Goal: Transaction & Acquisition: Purchase product/service

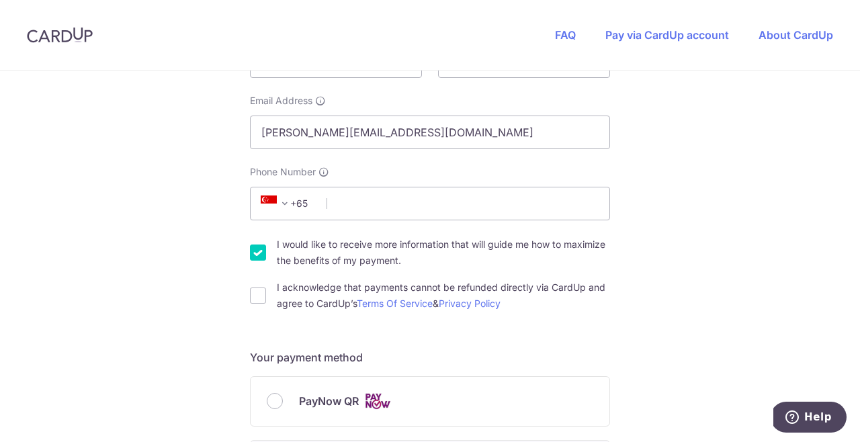
scroll to position [305, 0]
drag, startPoint x: 331, startPoint y: 133, endPoint x: 243, endPoint y: 129, distance: 88.1
click at [243, 129] on div "Email Address [PERSON_NAME][EMAIL_ADDRESS][DOMAIN_NAME]" at bounding box center [430, 120] width 376 height 55
click at [278, 141] on input "[PERSON_NAME][EMAIL_ADDRESS][DOMAIN_NAME]" at bounding box center [430, 132] width 360 height 34
drag, startPoint x: 284, startPoint y: 134, endPoint x: 247, endPoint y: 136, distance: 37.0
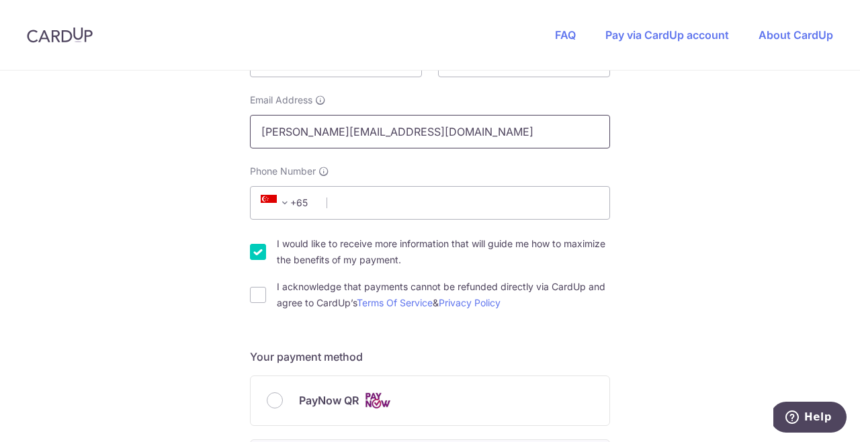
click at [247, 136] on div "Email Address [PERSON_NAME][EMAIL_ADDRESS][DOMAIN_NAME]" at bounding box center [430, 120] width 376 height 55
type input "[PERSON_NAME][EMAIL_ADDRESS][DOMAIN_NAME]"
click at [351, 202] on input "Phone Number" at bounding box center [430, 203] width 360 height 34
type input "84689802"
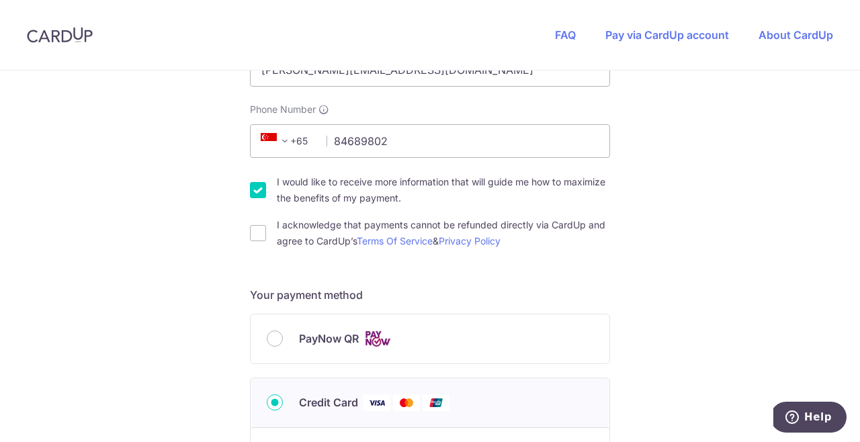
scroll to position [370, 0]
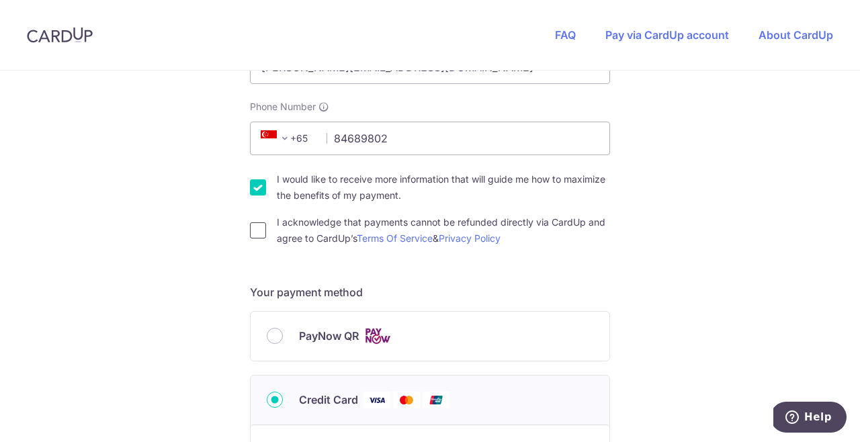
click at [256, 228] on input "I acknowledge that payments cannot be refunded directly via CardUp and agree to…" at bounding box center [258, 230] width 16 height 16
checkbox input "true"
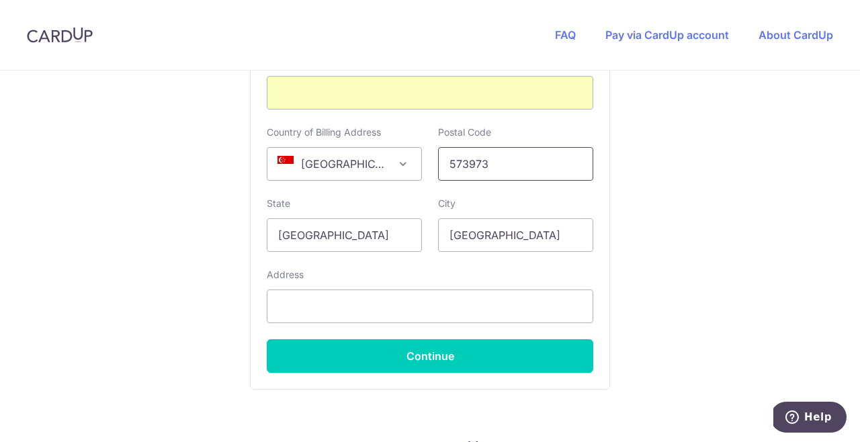
scroll to position [903, 0]
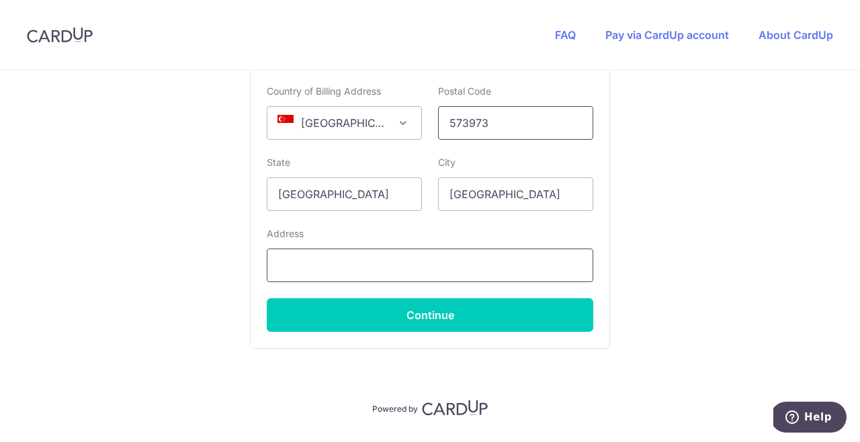
type input "573973"
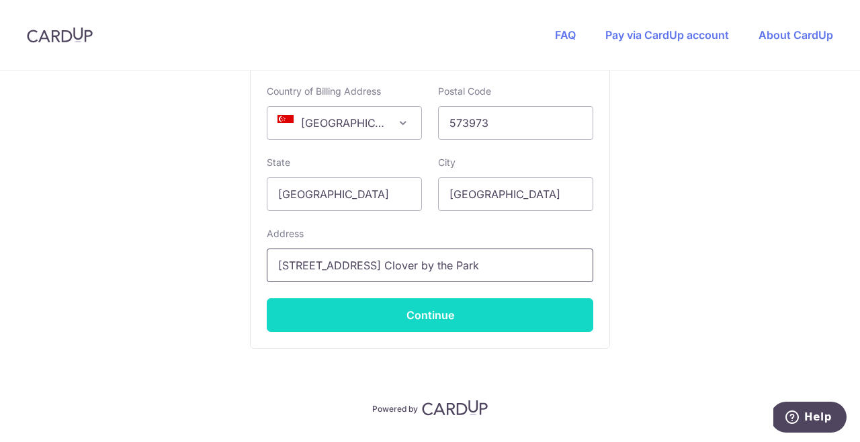
type input "[STREET_ADDRESS] Clover by the Park"
click at [412, 324] on button "Continue" at bounding box center [430, 315] width 327 height 34
type input "**** 4394"
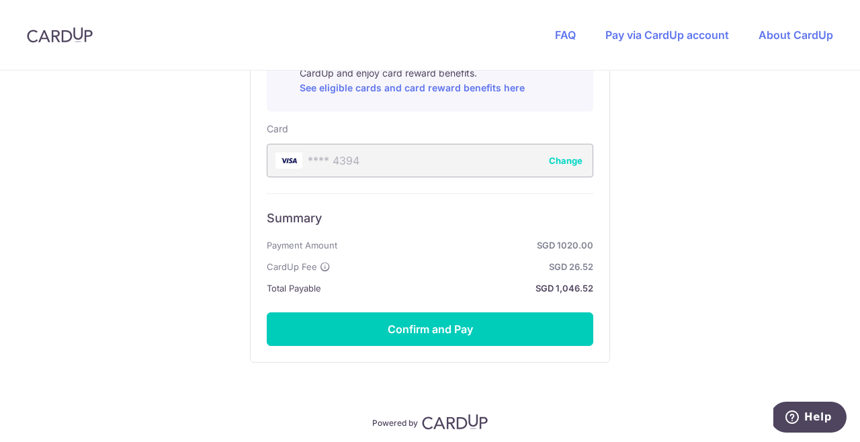
scroll to position [796, 0]
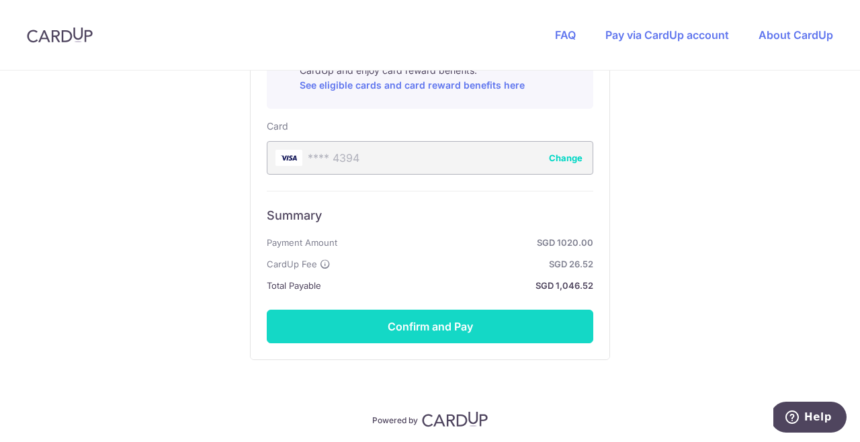
click at [413, 329] on button "Confirm and Pay" at bounding box center [430, 327] width 327 height 34
